Goal: Information Seeking & Learning: Check status

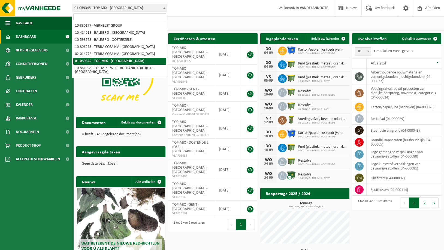
click at [127, 8] on span "01-059345 - TOP-MIX - [GEOGRAPHIC_DATA]" at bounding box center [119, 8] width 95 height 8
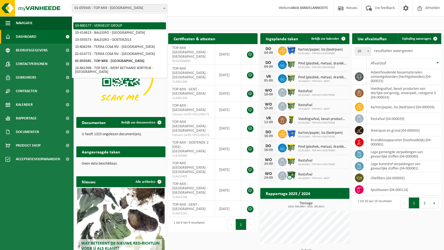
select select "109241"
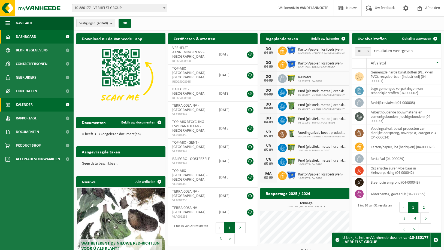
click at [25, 103] on span "Kalender" at bounding box center [24, 105] width 17 height 14
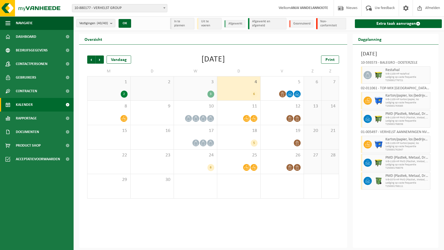
click at [197, 89] on div "3 3" at bounding box center [195, 89] width 43 height 24
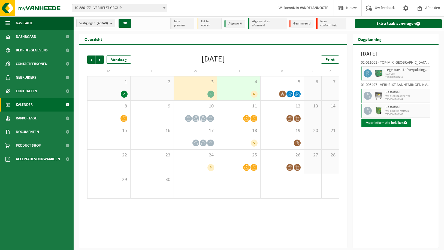
click at [380, 128] on button "Meer informatie bekijken" at bounding box center [386, 123] width 50 height 9
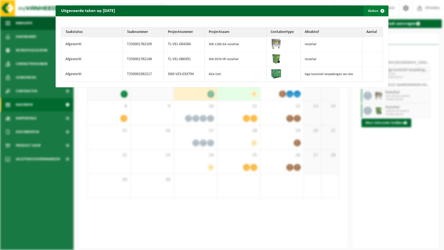
click at [383, 10] on span "button" at bounding box center [382, 10] width 11 height 11
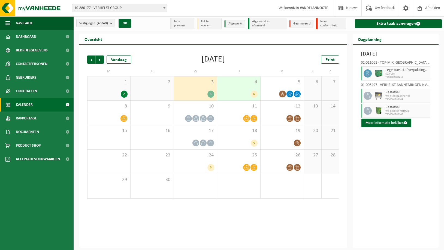
click at [249, 87] on div "4 6" at bounding box center [238, 89] width 43 height 24
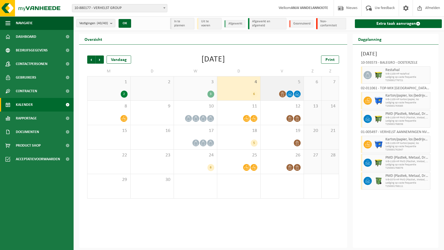
click at [283, 85] on div "5" at bounding box center [281, 89] width 43 height 24
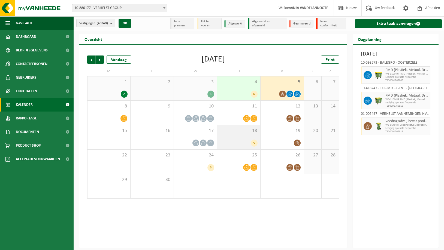
click at [252, 135] on div "18 5" at bounding box center [238, 137] width 43 height 24
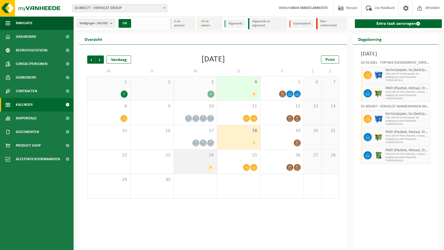
click at [205, 161] on div "24 6" at bounding box center [195, 162] width 43 height 24
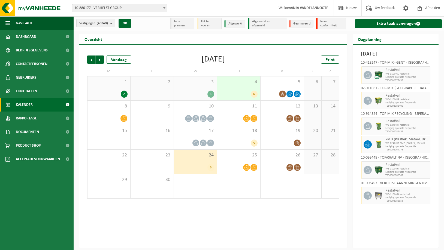
click at [149, 49] on div "Vorige Volgende Vandaag September 2025 Print M D W D V Z Z 1 2 2 3 3 4 6 5 6 7 …" at bounding box center [213, 147] width 268 height 204
click at [26, 131] on span "Documenten" at bounding box center [27, 132] width 23 height 14
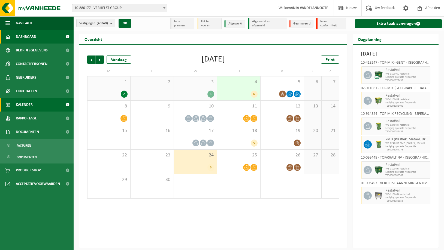
click at [25, 30] on span "Dashboard" at bounding box center [26, 37] width 20 height 14
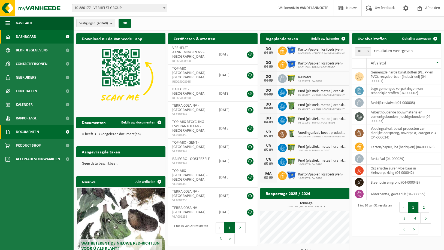
click at [23, 130] on span "Documenten" at bounding box center [27, 132] width 23 height 14
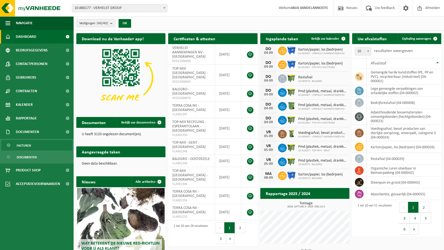
click at [20, 144] on span "Facturen" at bounding box center [24, 146] width 14 height 10
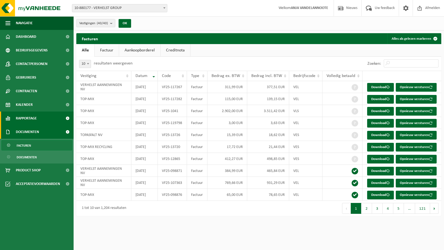
click at [27, 119] on span "Rapportage" at bounding box center [26, 119] width 21 height 14
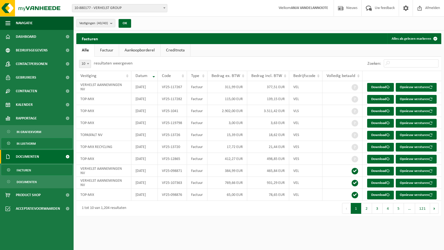
click at [28, 142] on span "In lijstvorm" at bounding box center [26, 144] width 19 height 10
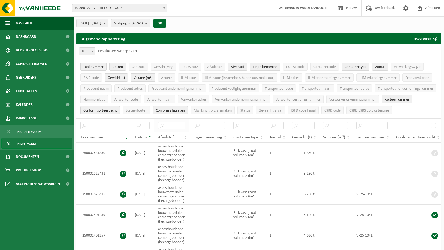
click at [170, 129] on input "text" at bounding box center [171, 125] width 27 height 7
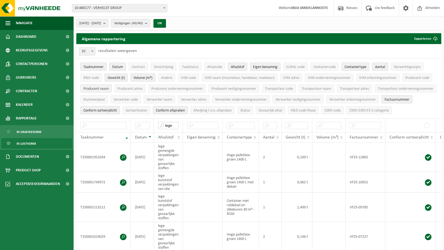
type input "lege"
click at [94, 86] on button "Producent naam" at bounding box center [95, 88] width 31 height 8
